Goal: Information Seeking & Learning: Find specific page/section

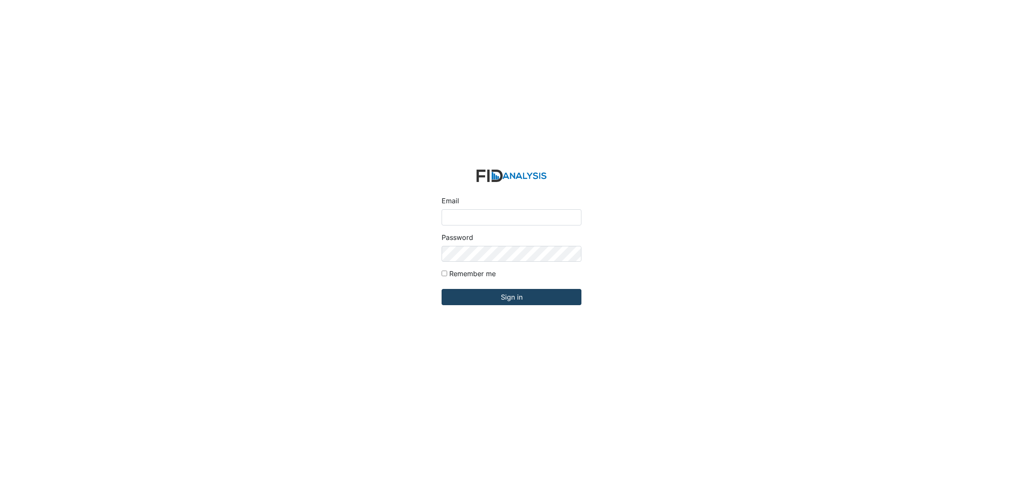
type input "[EMAIL_ADDRESS][DOMAIN_NAME]"
click at [511, 298] on input "Sign in" at bounding box center [512, 297] width 140 height 16
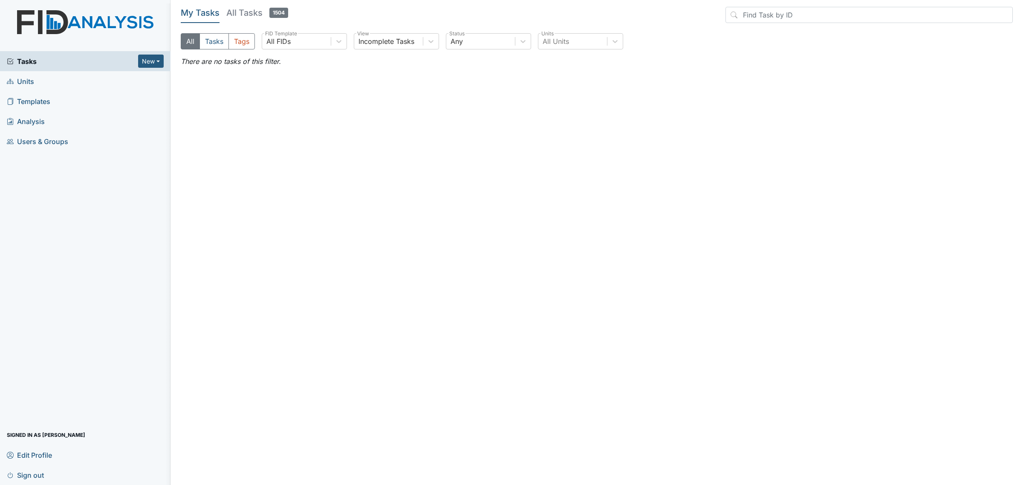
click at [59, 82] on link "Units" at bounding box center [85, 81] width 170 height 20
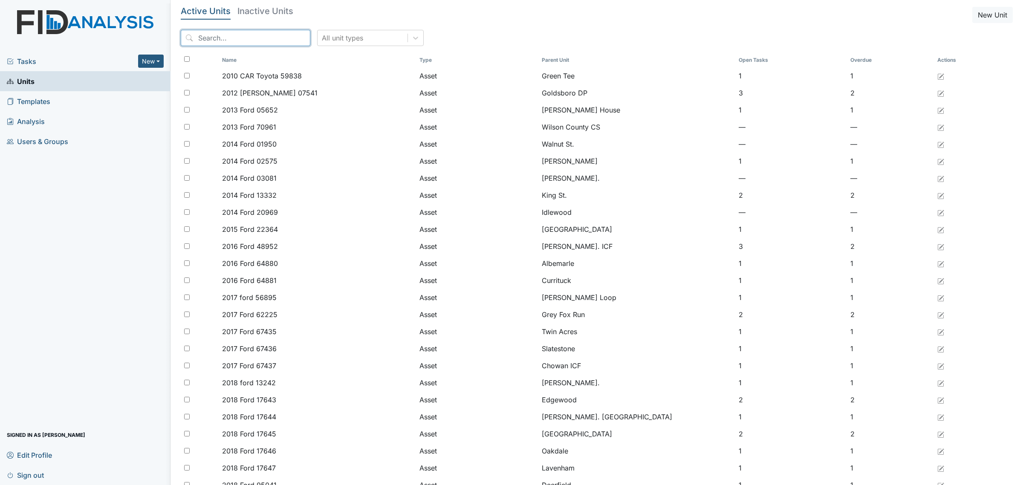
click at [243, 38] on input "search" at bounding box center [246, 38] width 130 height 16
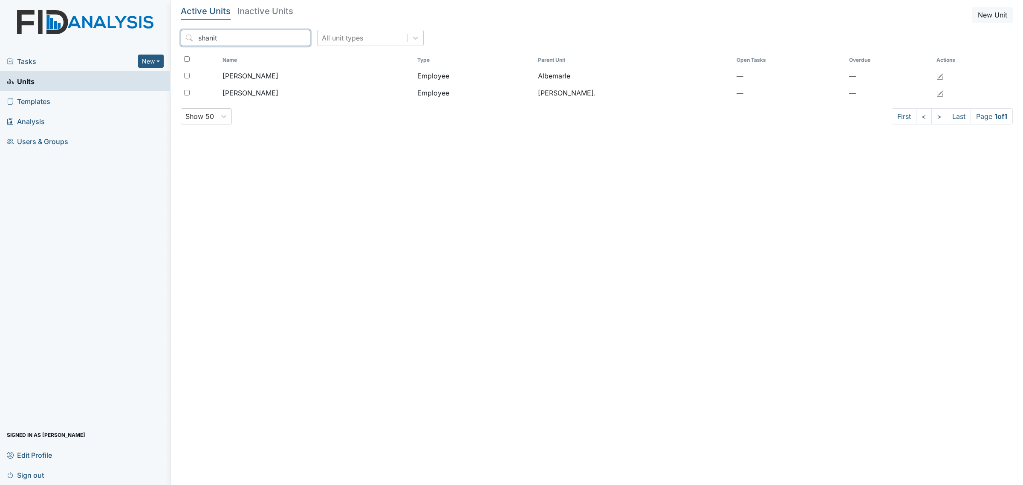
type input "shanit"
click at [256, 13] on h5 "Inactive Units" at bounding box center [265, 11] width 56 height 9
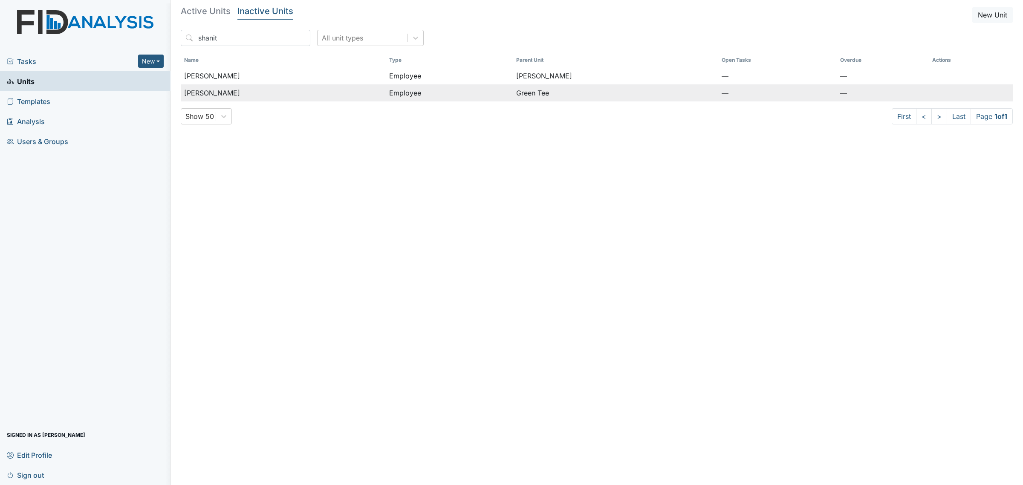
click at [255, 91] on div "[PERSON_NAME]" at bounding box center [283, 93] width 198 height 10
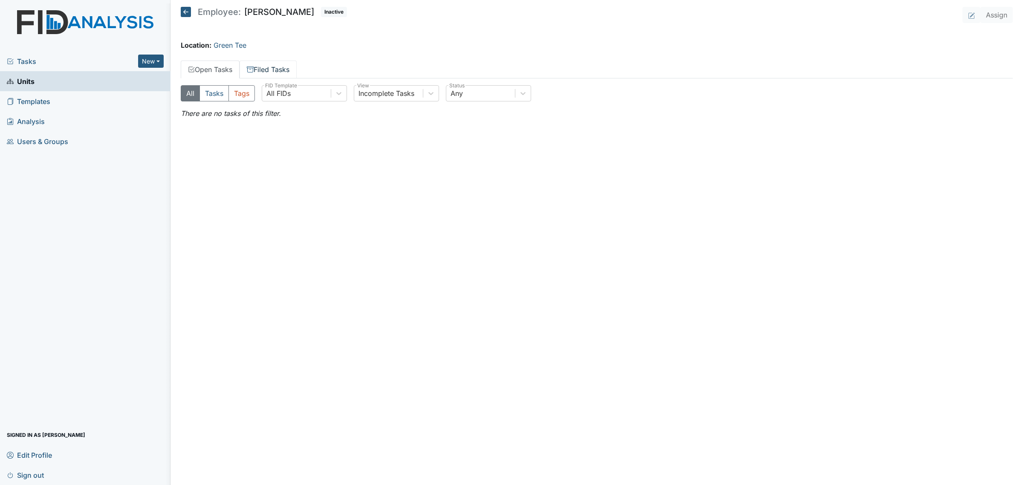
click at [272, 66] on link "Filed Tasks" at bounding box center [268, 70] width 57 height 18
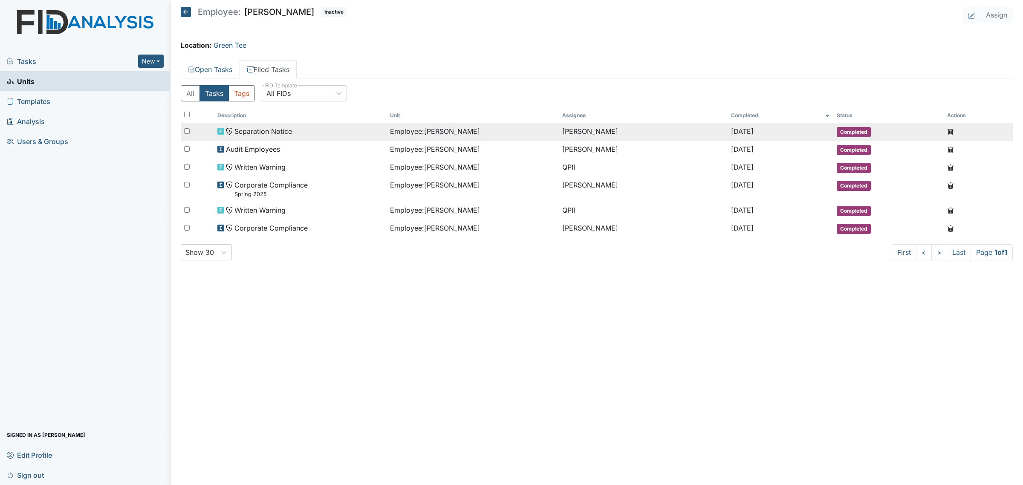
click at [378, 129] on div "Separation Notice" at bounding box center [299, 131] width 165 height 10
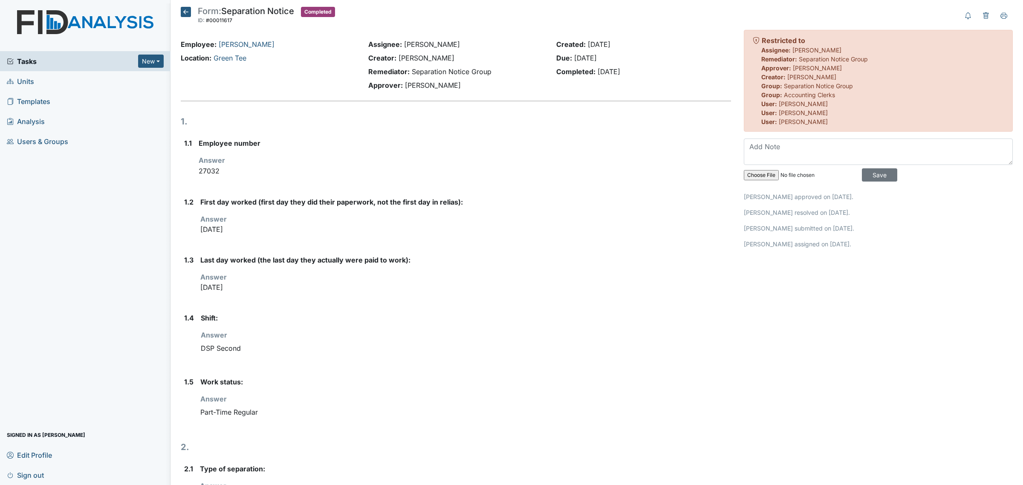
click at [186, 14] on icon at bounding box center [186, 12] width 10 height 10
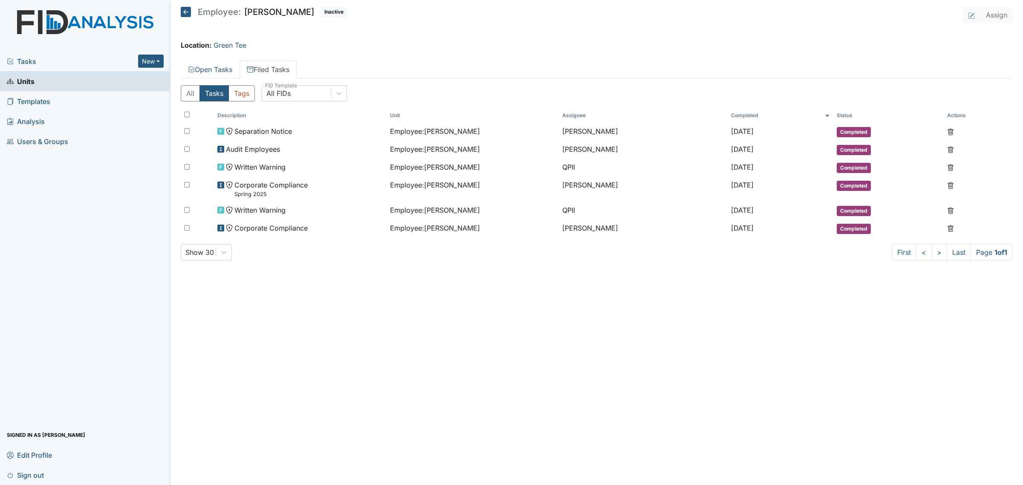
click at [185, 10] on icon at bounding box center [186, 12] width 10 height 10
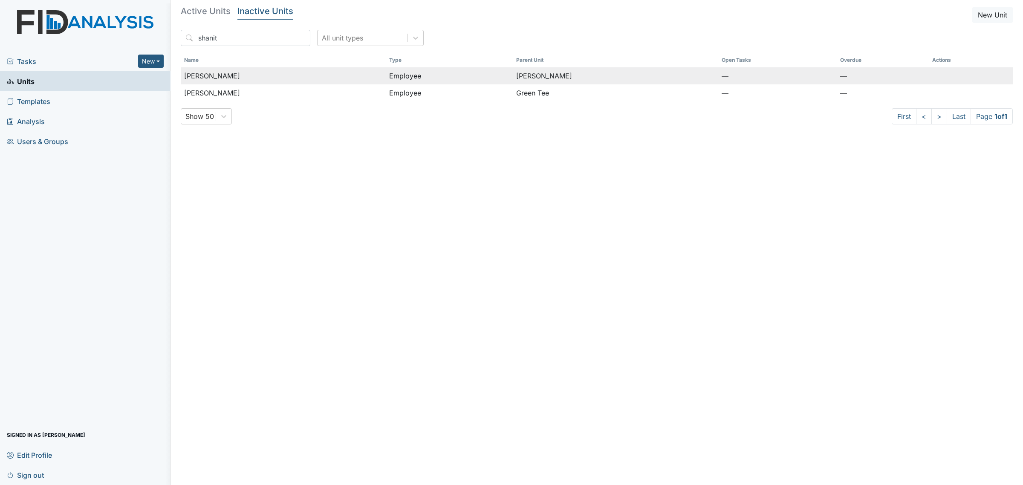
click at [289, 83] on td "[PERSON_NAME]" at bounding box center [283, 75] width 205 height 17
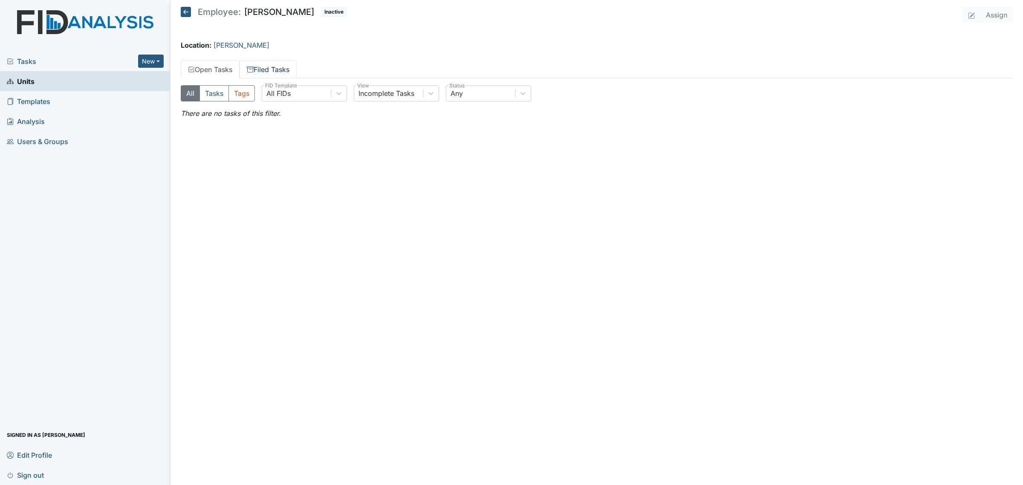
click at [277, 70] on link "Filed Tasks" at bounding box center [268, 70] width 57 height 18
click at [189, 13] on icon at bounding box center [186, 12] width 10 height 10
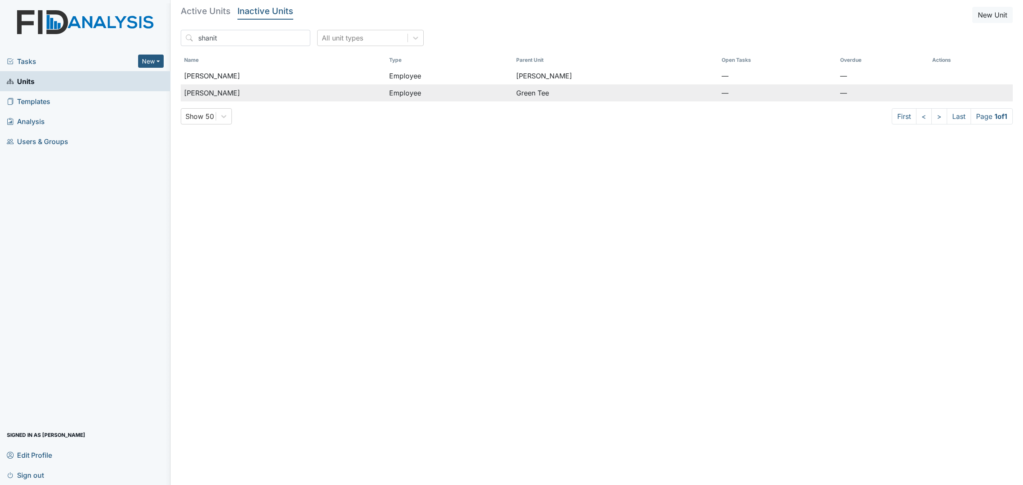
click at [347, 89] on div "[PERSON_NAME]" at bounding box center [283, 93] width 198 height 10
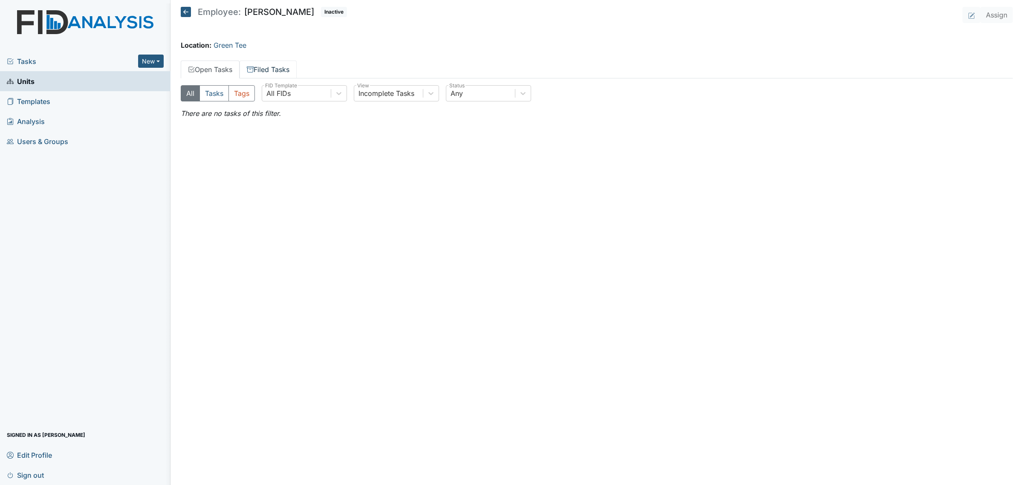
click at [290, 71] on link "Filed Tasks" at bounding box center [268, 70] width 57 height 18
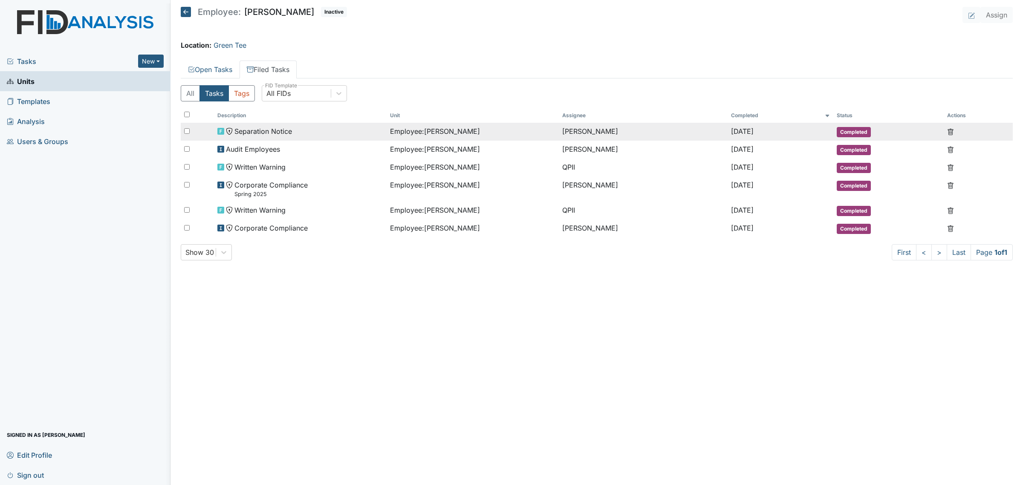
click at [433, 129] on span "Employee : Hyman, Shanity" at bounding box center [435, 131] width 90 height 10
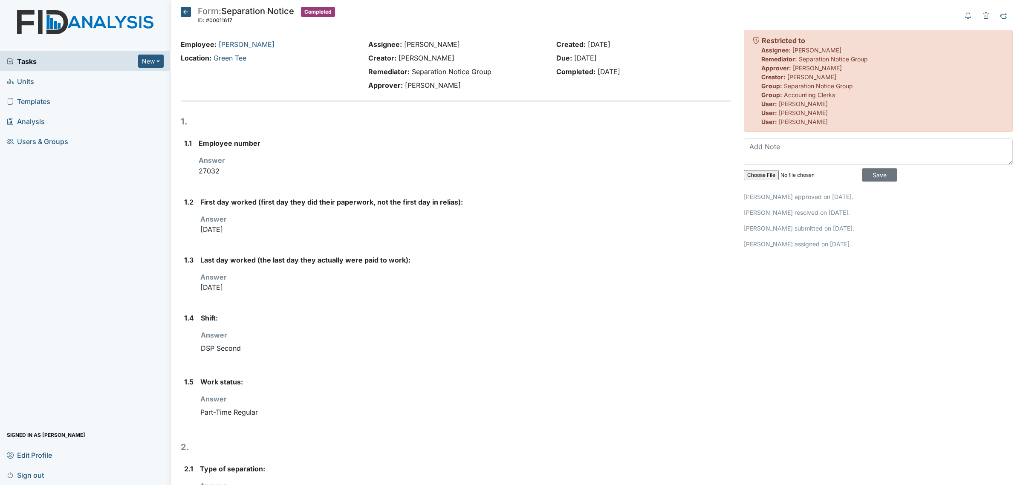
click at [185, 15] on icon at bounding box center [186, 12] width 10 height 10
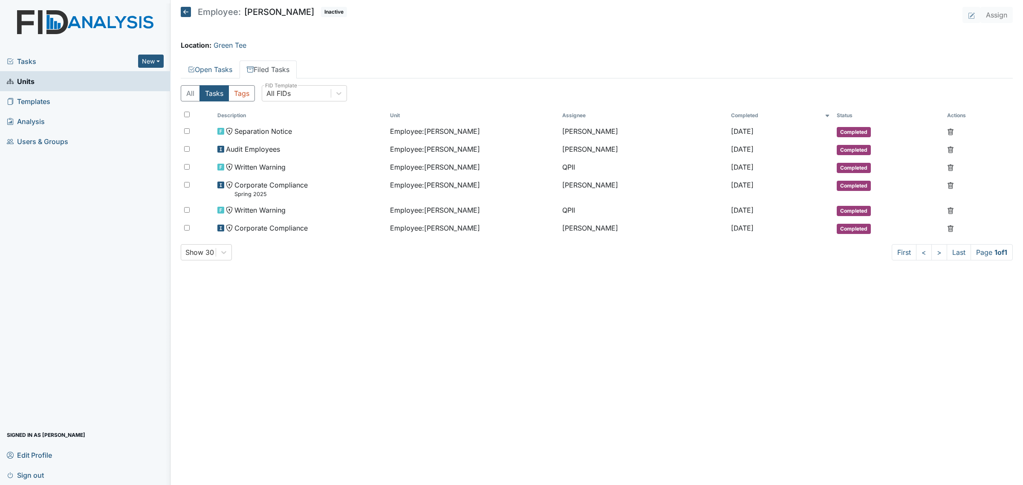
click at [33, 83] on span "Units" at bounding box center [21, 81] width 28 height 13
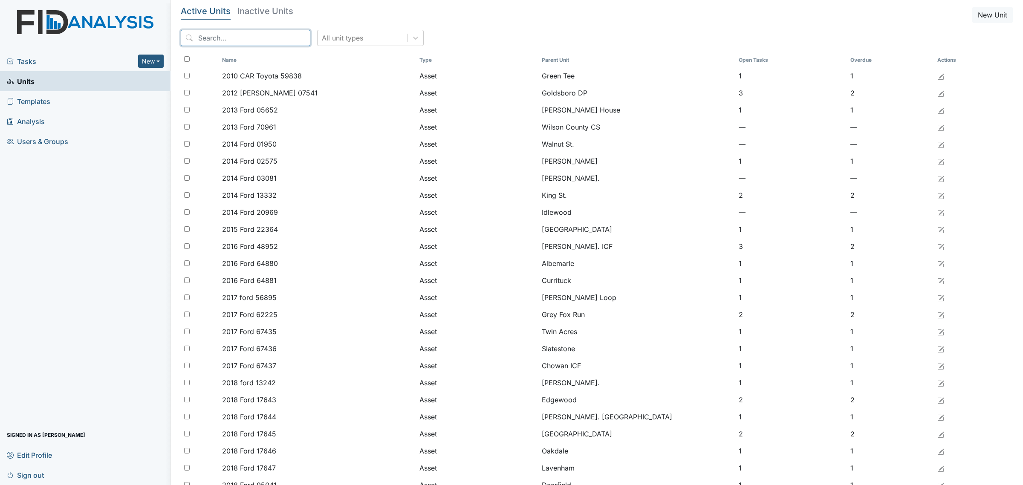
click at [227, 44] on input "search" at bounding box center [246, 38] width 130 height 16
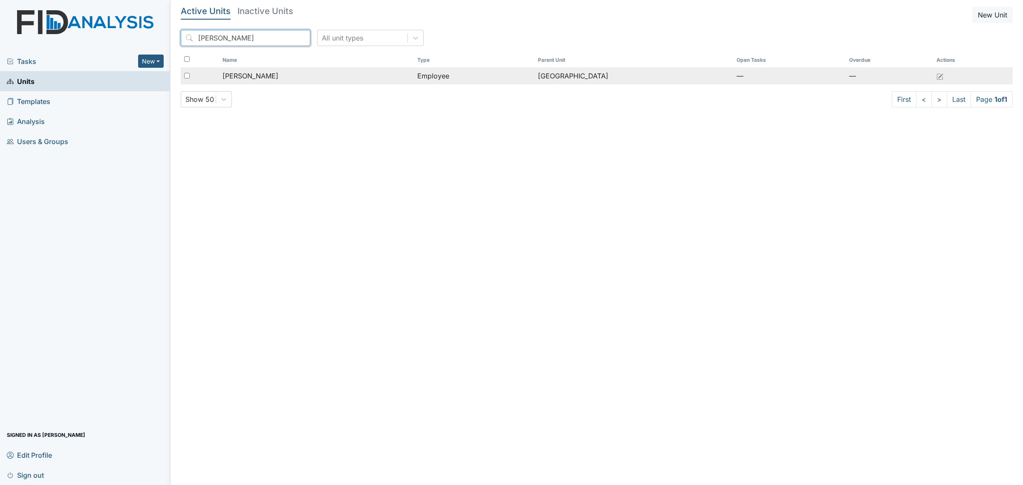
type input "hyman"
click at [353, 78] on div "Hyman, Shinita" at bounding box center [316, 76] width 188 height 10
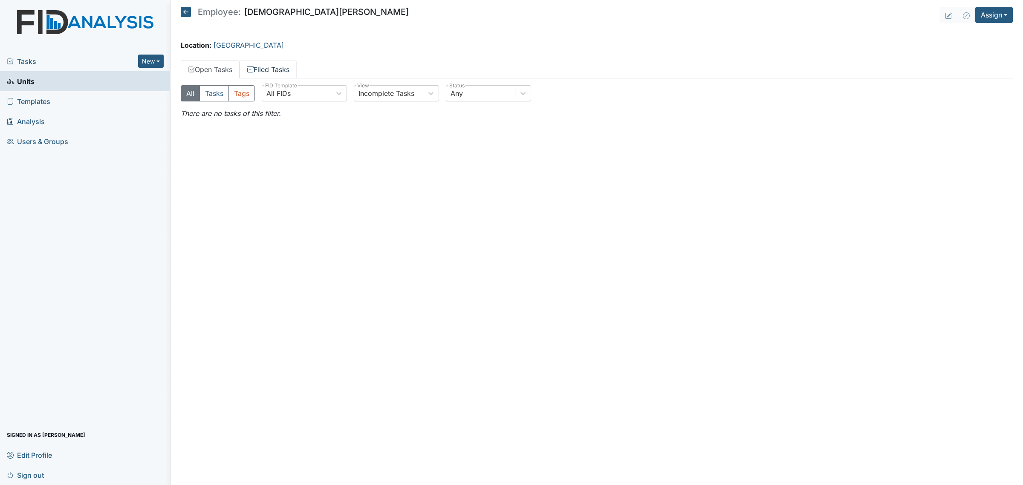
click at [277, 68] on link "Filed Tasks" at bounding box center [268, 70] width 57 height 18
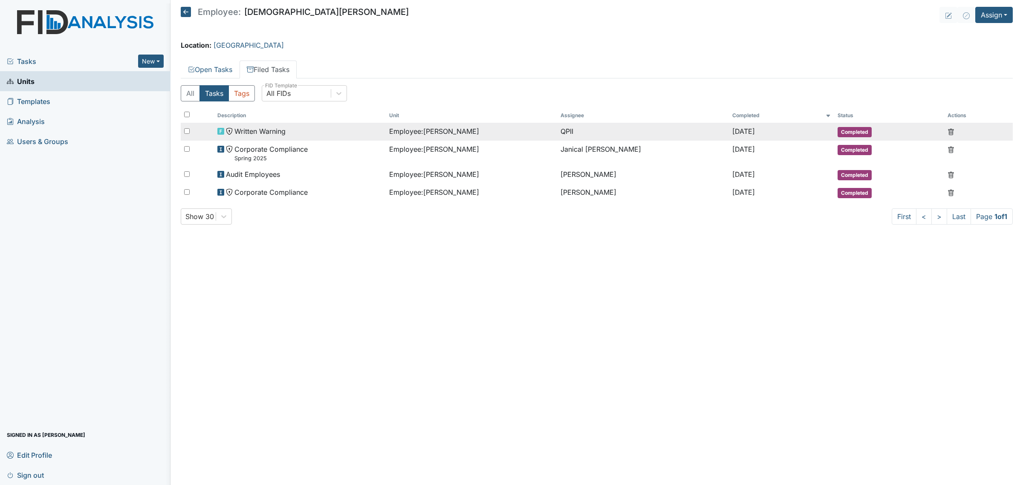
click at [482, 131] on div "Employee : Hyman, Shinita" at bounding box center [471, 131] width 165 height 10
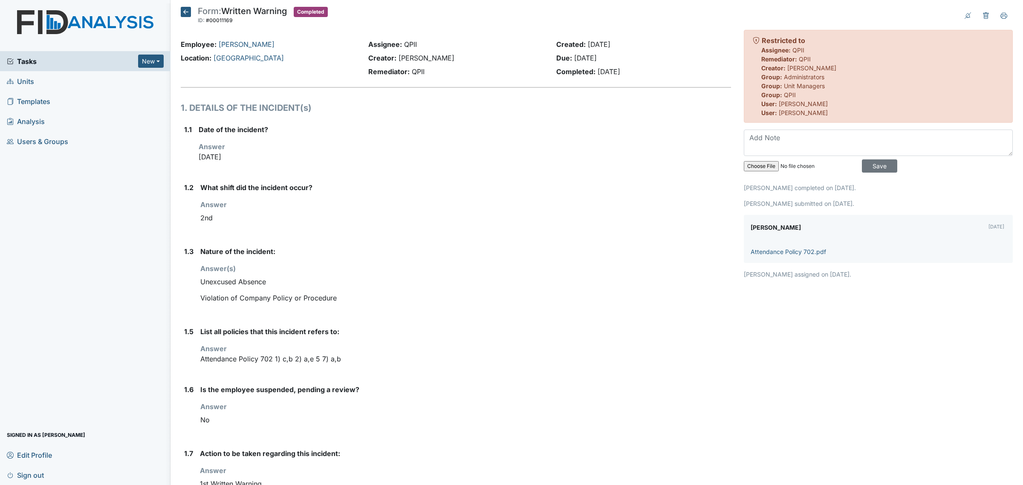
click at [182, 16] on icon at bounding box center [186, 12] width 10 height 10
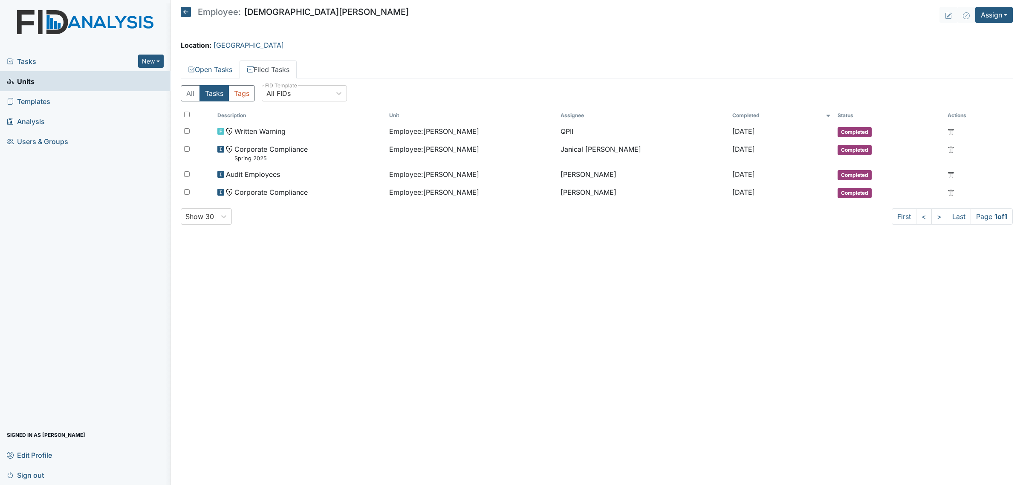
click at [183, 15] on icon at bounding box center [186, 12] width 10 height 10
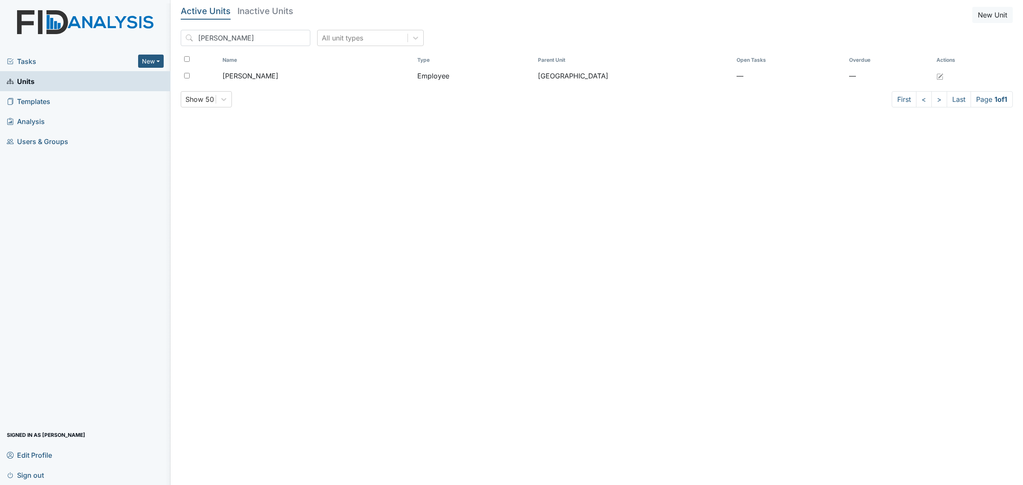
click at [258, 15] on h5 "Inactive Units" at bounding box center [265, 11] width 56 height 9
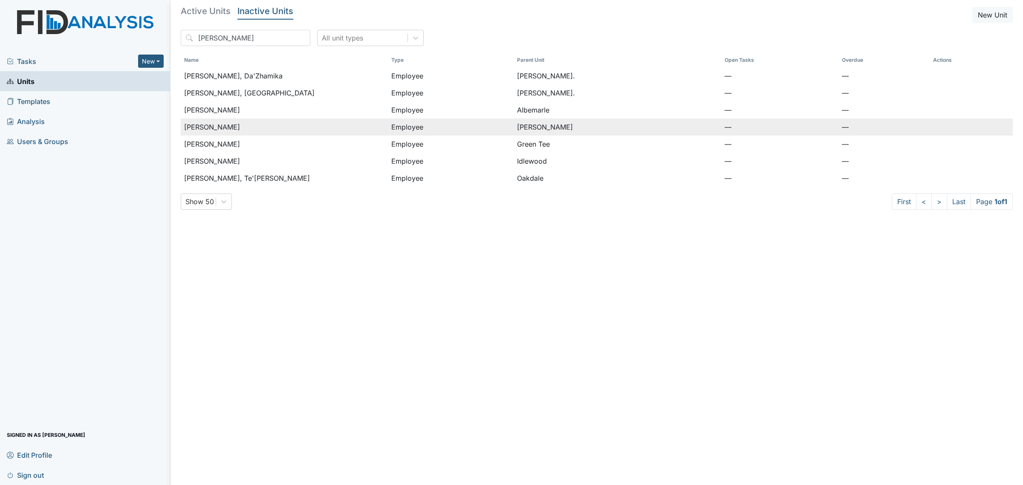
click at [277, 129] on div "Hyman, Shanity" at bounding box center [284, 127] width 200 height 10
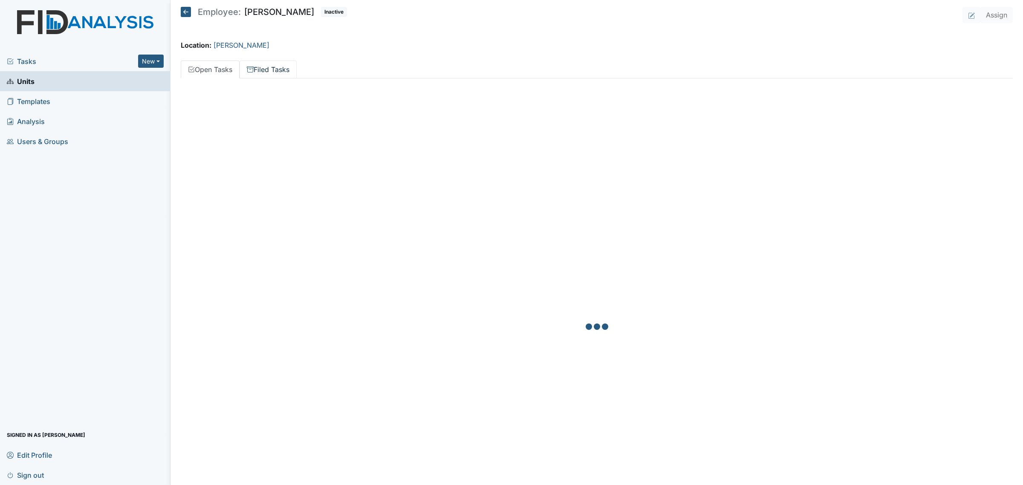
click at [260, 69] on link "Filed Tasks" at bounding box center [268, 70] width 57 height 18
click at [190, 8] on icon at bounding box center [186, 12] width 10 height 10
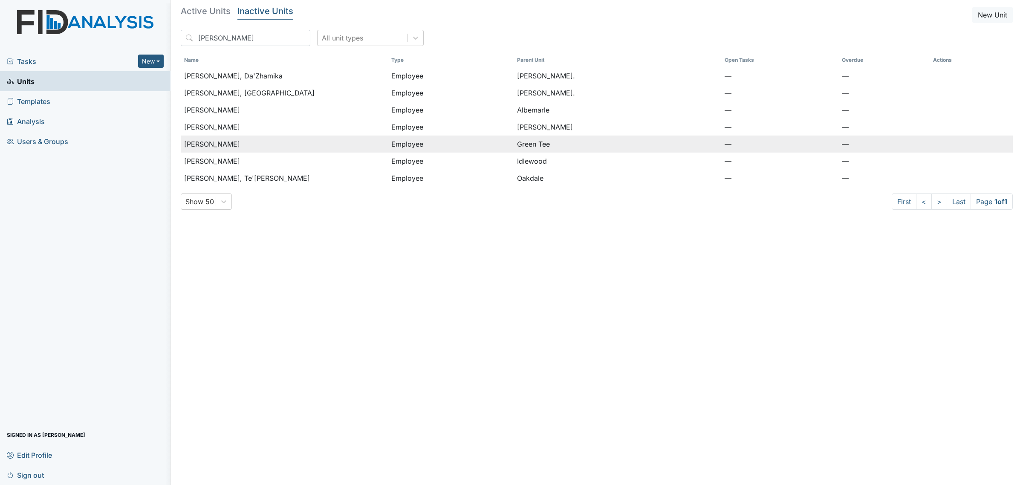
click at [297, 146] on div "[PERSON_NAME]" at bounding box center [284, 144] width 200 height 10
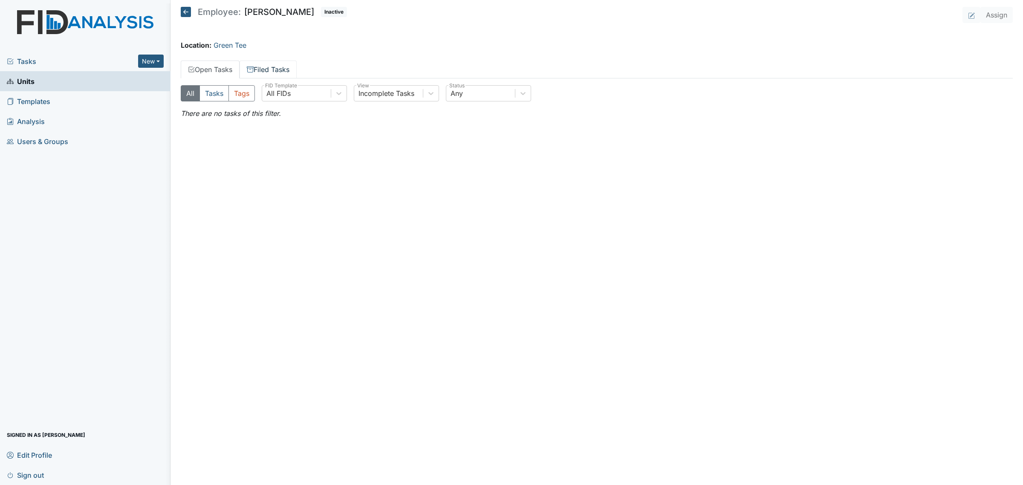
click at [281, 73] on link "Filed Tasks" at bounding box center [268, 70] width 57 height 18
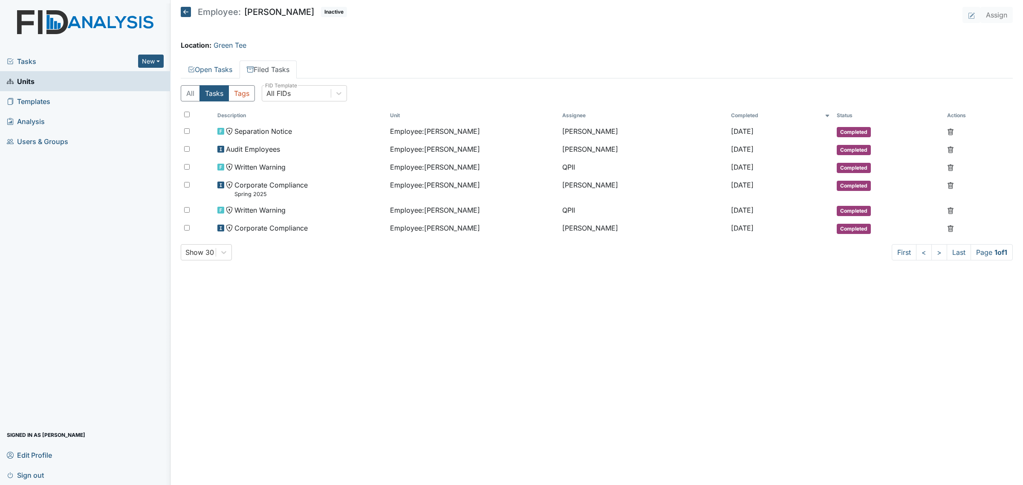
click at [992, 360] on main "Employee: Shanity Hyman Inactive Assign Location: Green Tee Open Tasks Filed Ta…" at bounding box center [596, 242] width 852 height 485
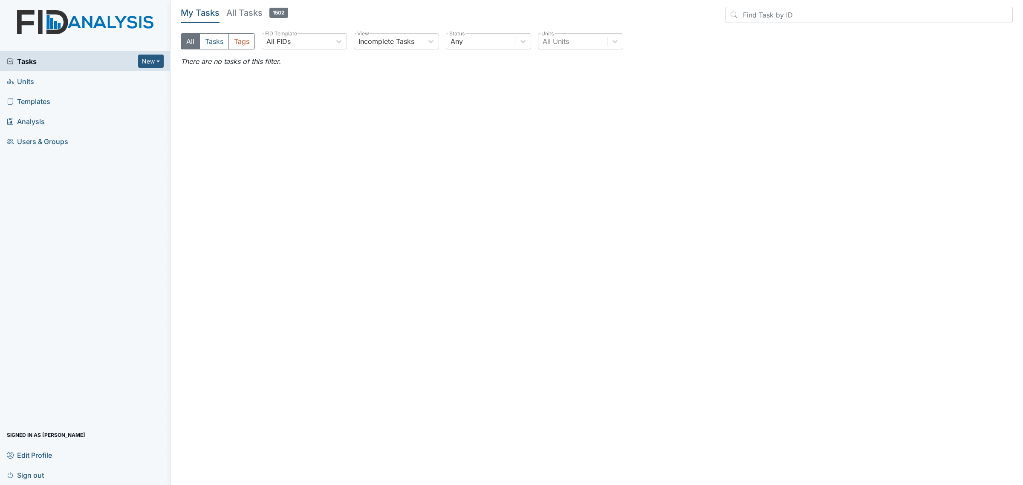
click at [33, 81] on span "Units" at bounding box center [20, 81] width 27 height 13
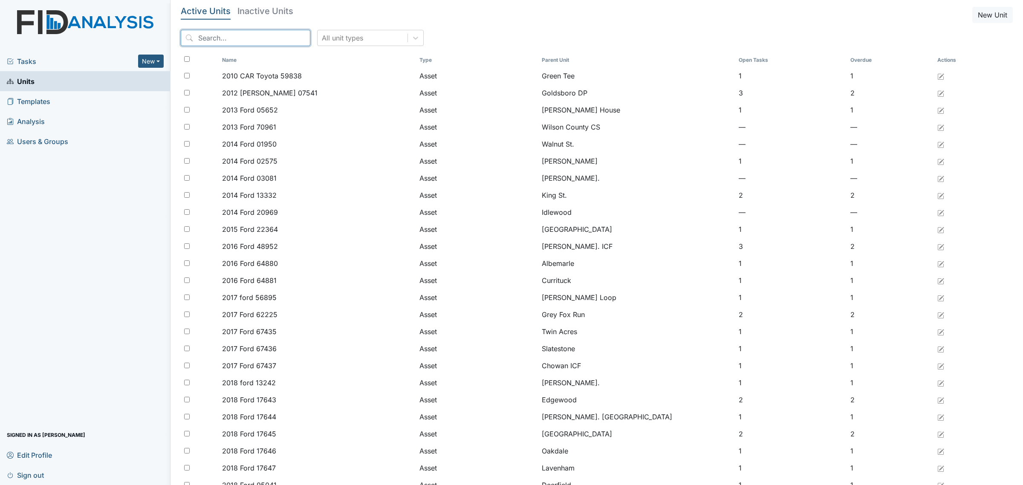
click at [250, 41] on input "search" at bounding box center [246, 38] width 130 height 16
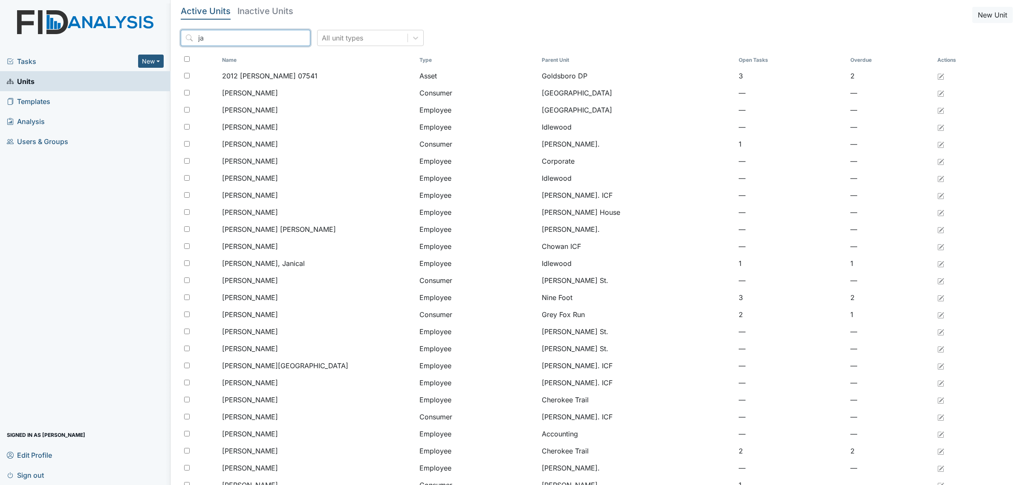
type input "j"
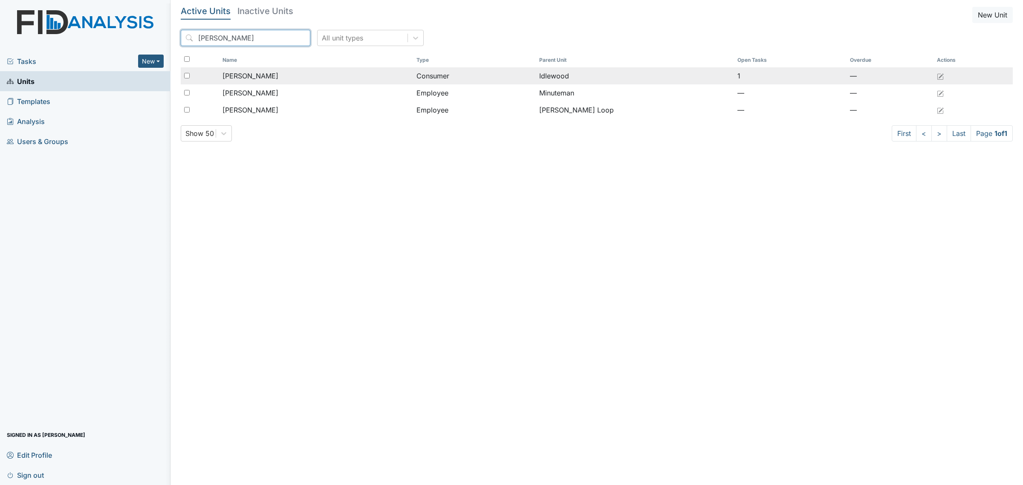
type input "[PERSON_NAME]"
click at [277, 77] on div "[PERSON_NAME]" at bounding box center [315, 76] width 187 height 10
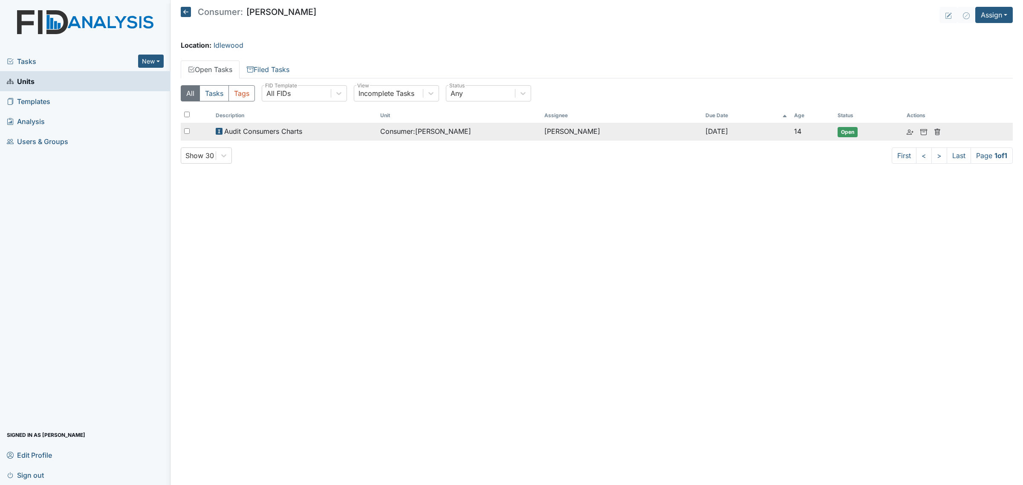
click at [470, 136] on div "Consumer : Biagi, Robin" at bounding box center [458, 131] width 157 height 10
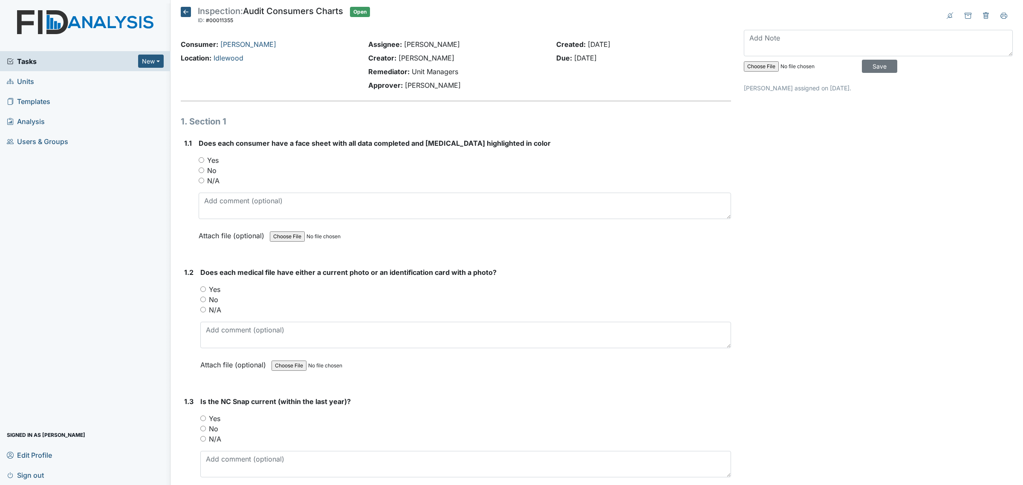
click at [188, 7] on icon at bounding box center [186, 12] width 10 height 10
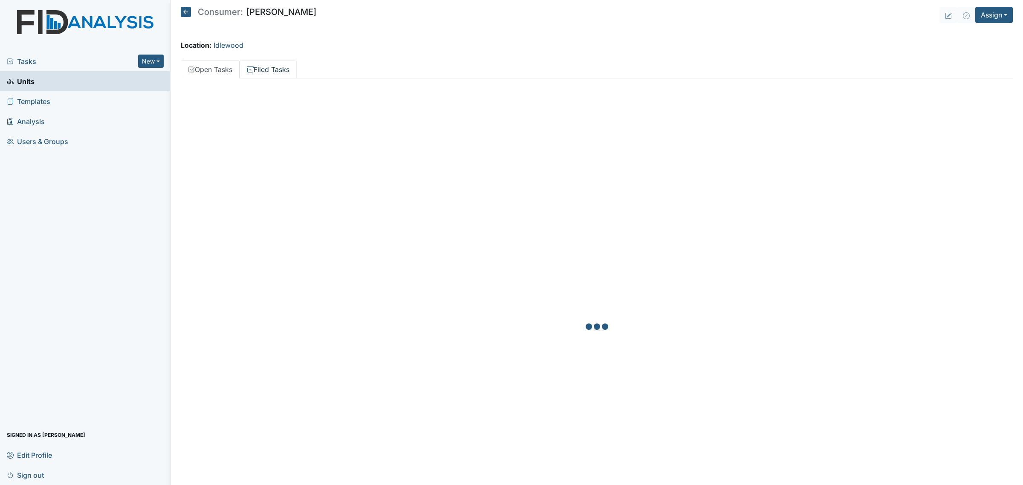
click at [273, 69] on link "Filed Tasks" at bounding box center [268, 70] width 57 height 18
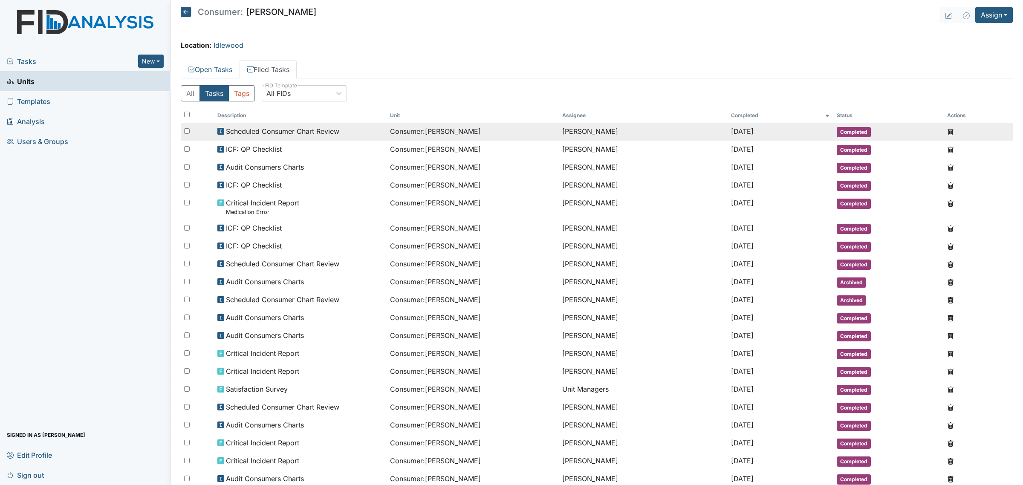
click at [440, 139] on td "Consumer : Biagi, Robin" at bounding box center [473, 132] width 172 height 18
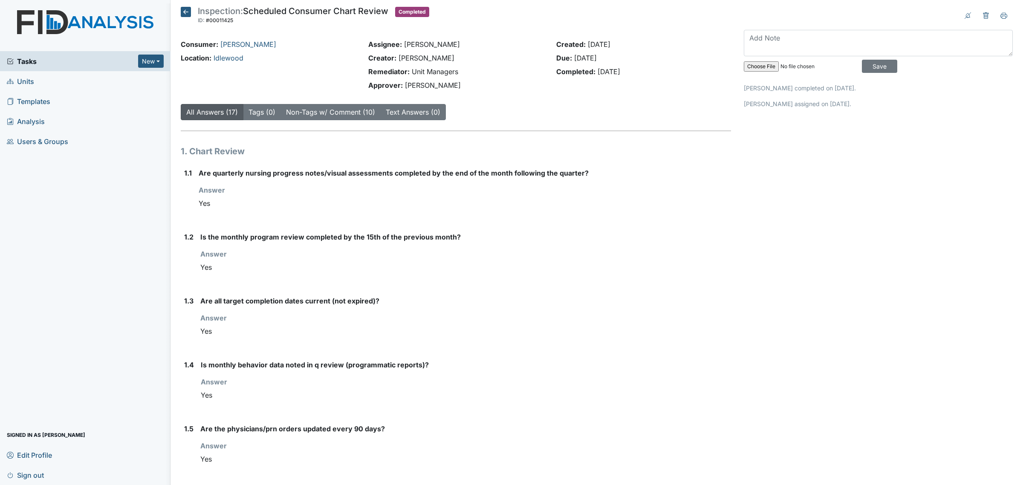
drag, startPoint x: 177, startPoint y: 12, endPoint x: 182, endPoint y: 15, distance: 5.8
click at [186, 11] on icon at bounding box center [186, 12] width 10 height 10
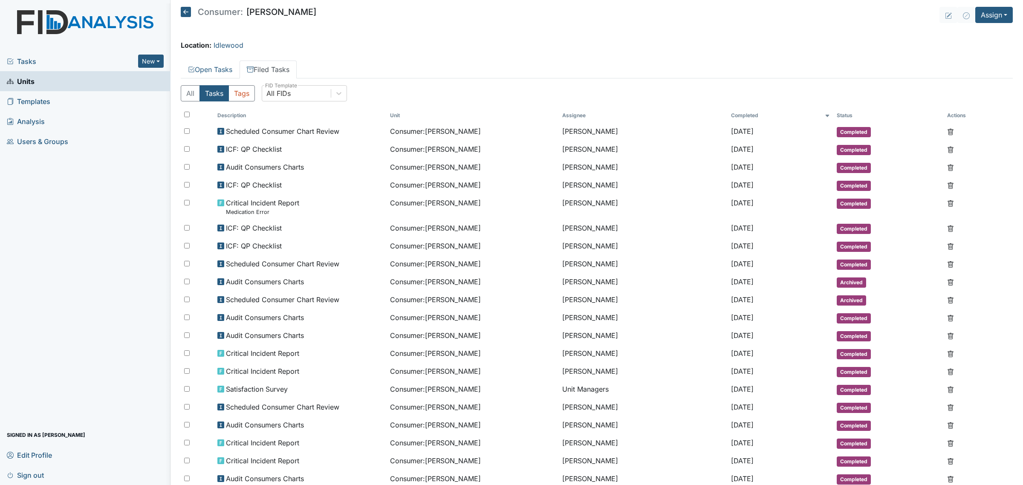
click at [191, 16] on h5 "Consumer: Robin Biagi" at bounding box center [249, 12] width 136 height 10
click at [183, 14] on icon at bounding box center [186, 12] width 10 height 10
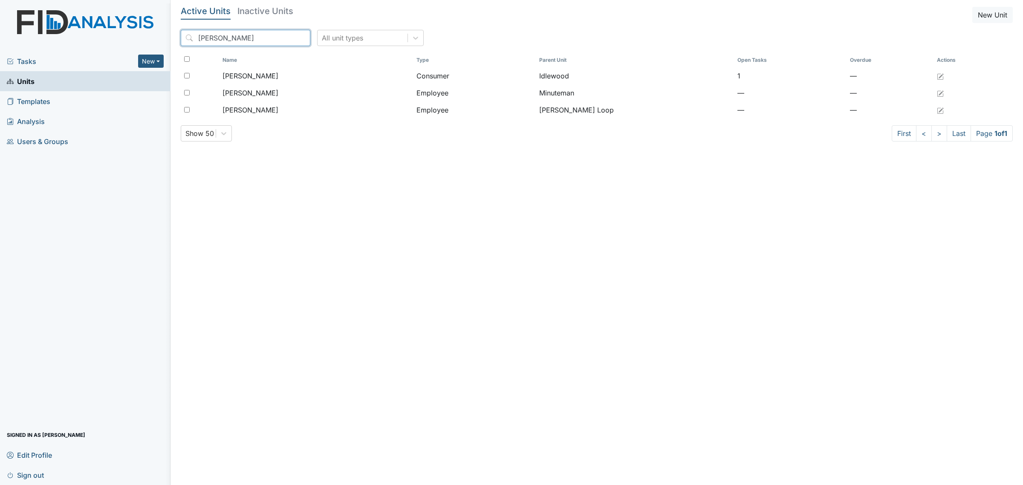
click at [261, 37] on input "robin" at bounding box center [246, 38] width 130 height 16
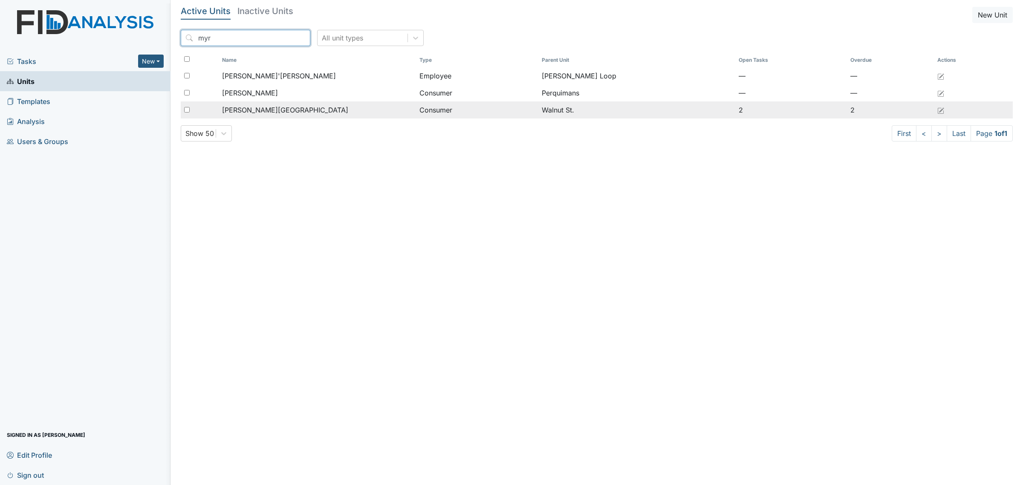
type input "myr"
click at [288, 110] on div "[PERSON_NAME][GEOGRAPHIC_DATA]" at bounding box center [317, 110] width 191 height 10
